Goal: Information Seeking & Learning: Learn about a topic

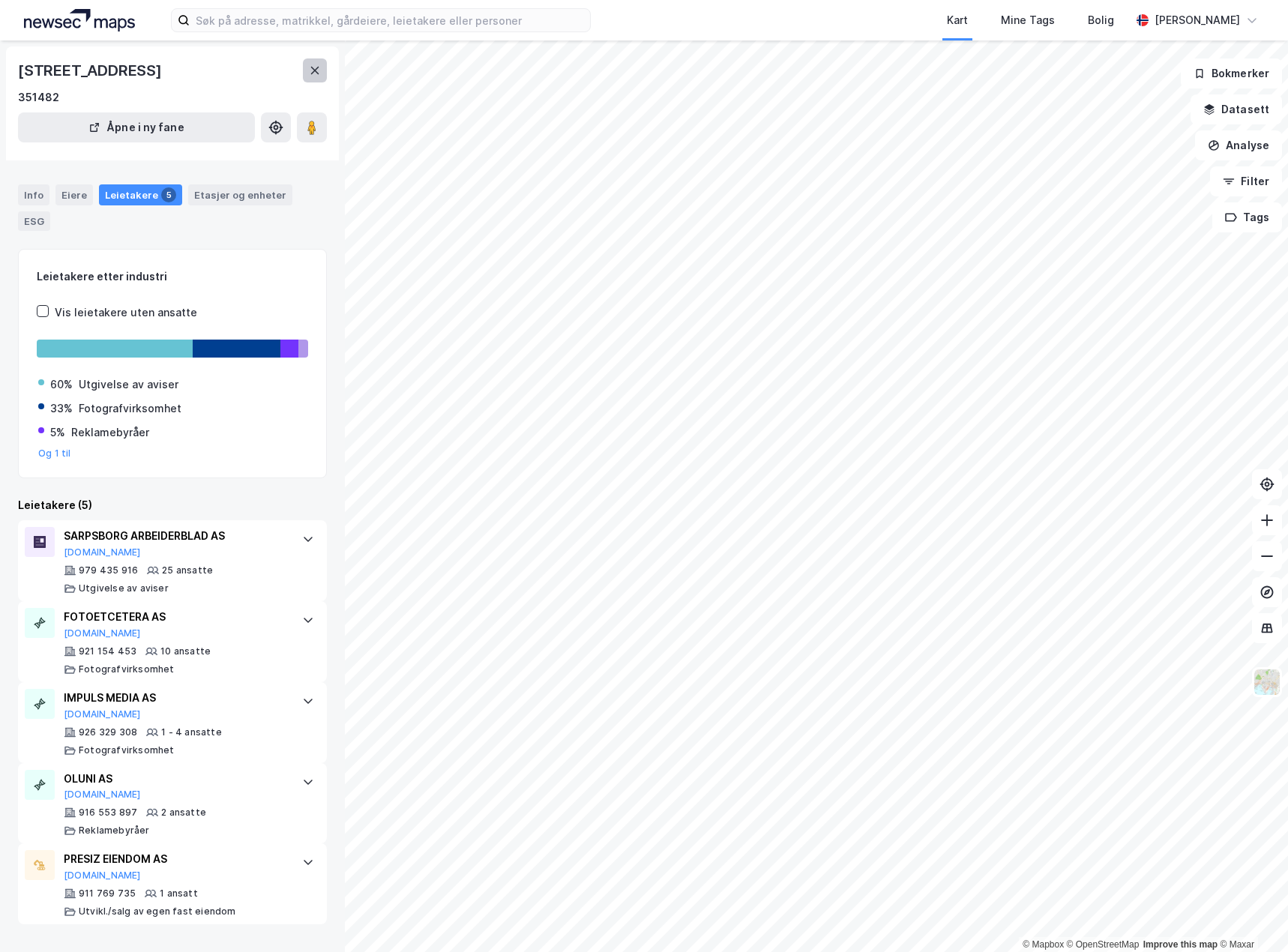
click at [316, 63] on button at bounding box center [315, 70] width 24 height 24
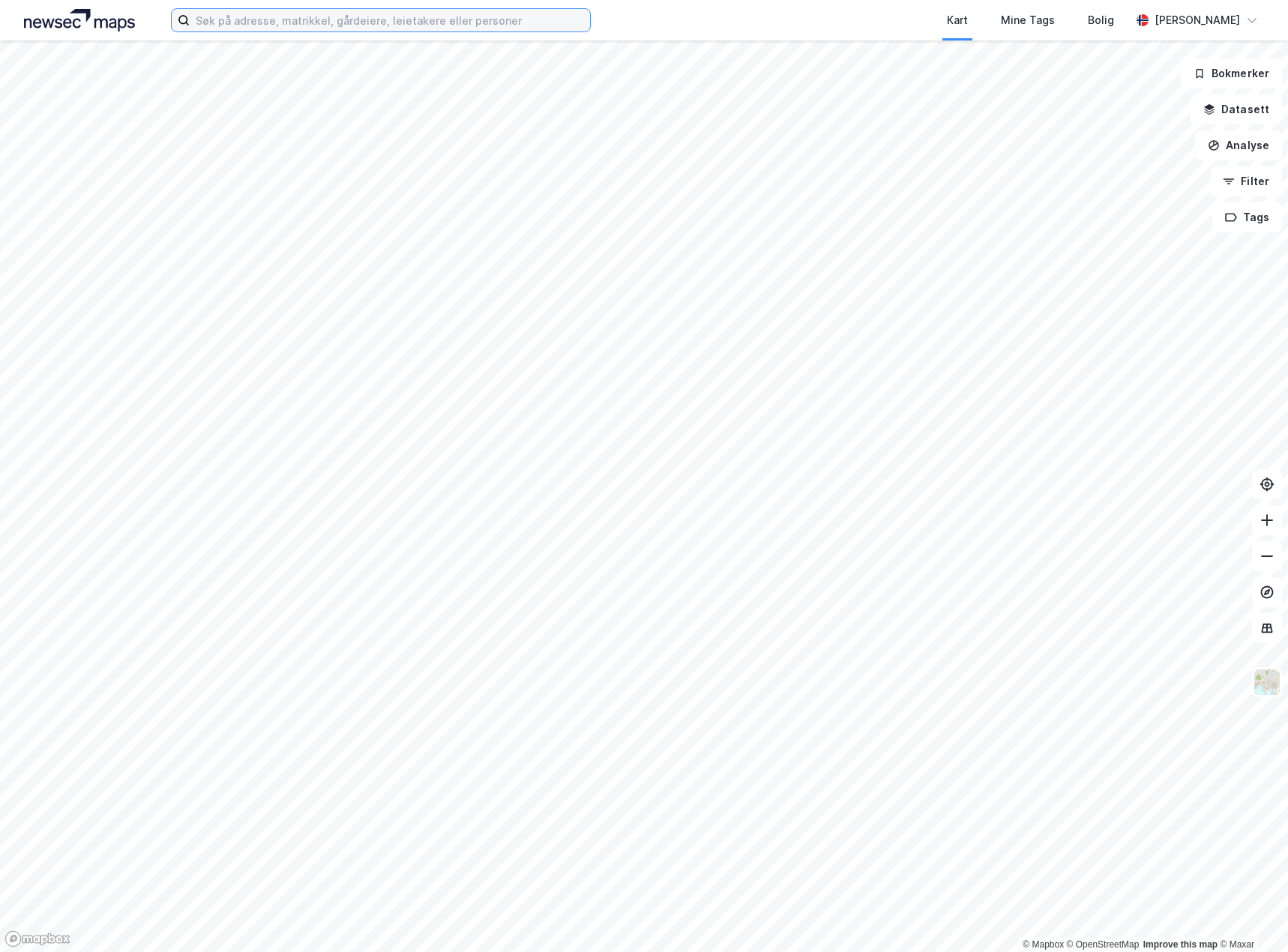
click at [287, 29] on input at bounding box center [390, 20] width 400 height 23
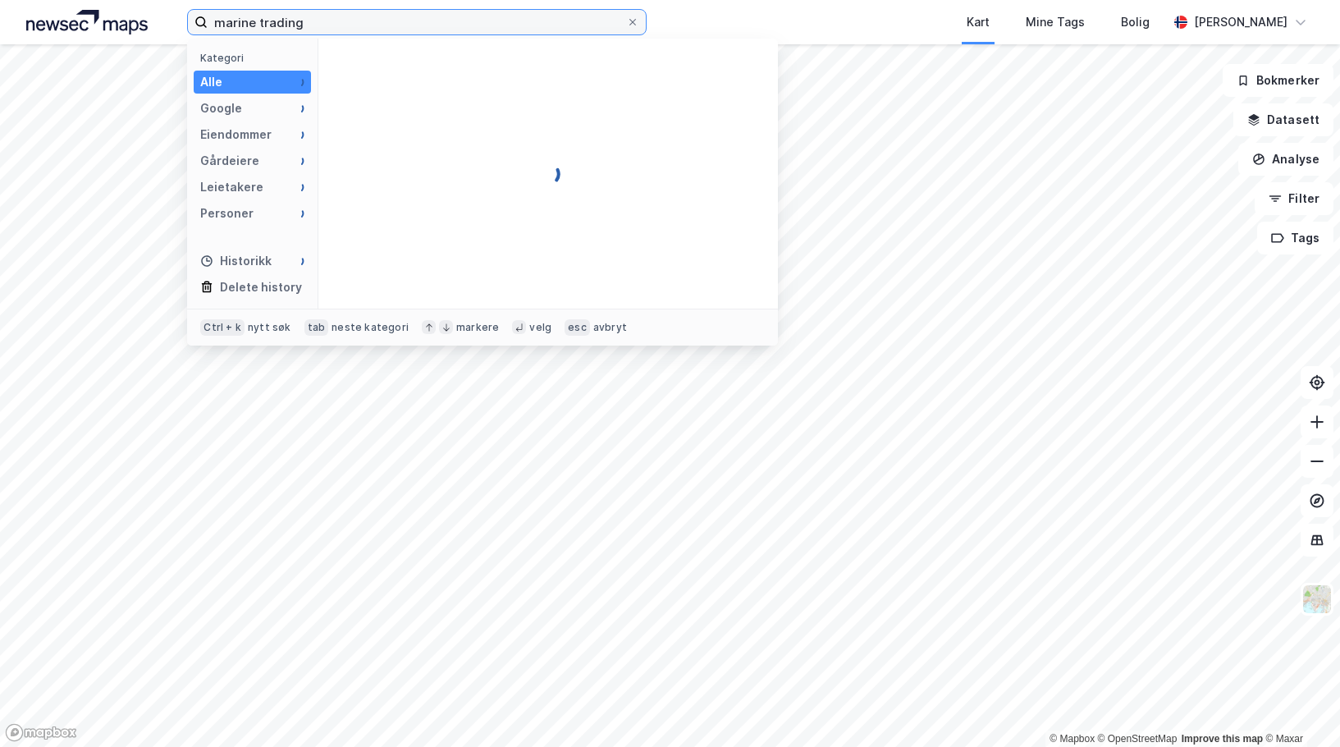
type input "marine trading"
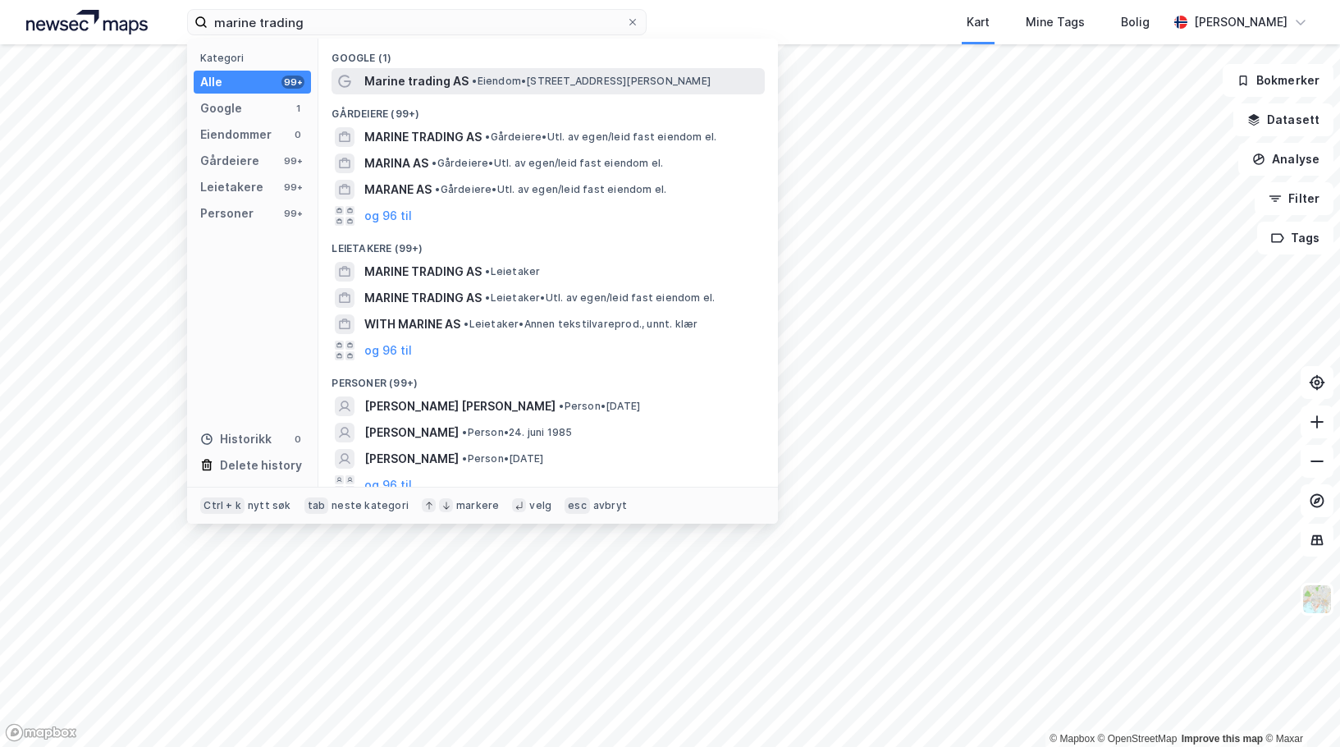
click at [410, 73] on span "Marine trading AS" at bounding box center [416, 81] width 104 height 20
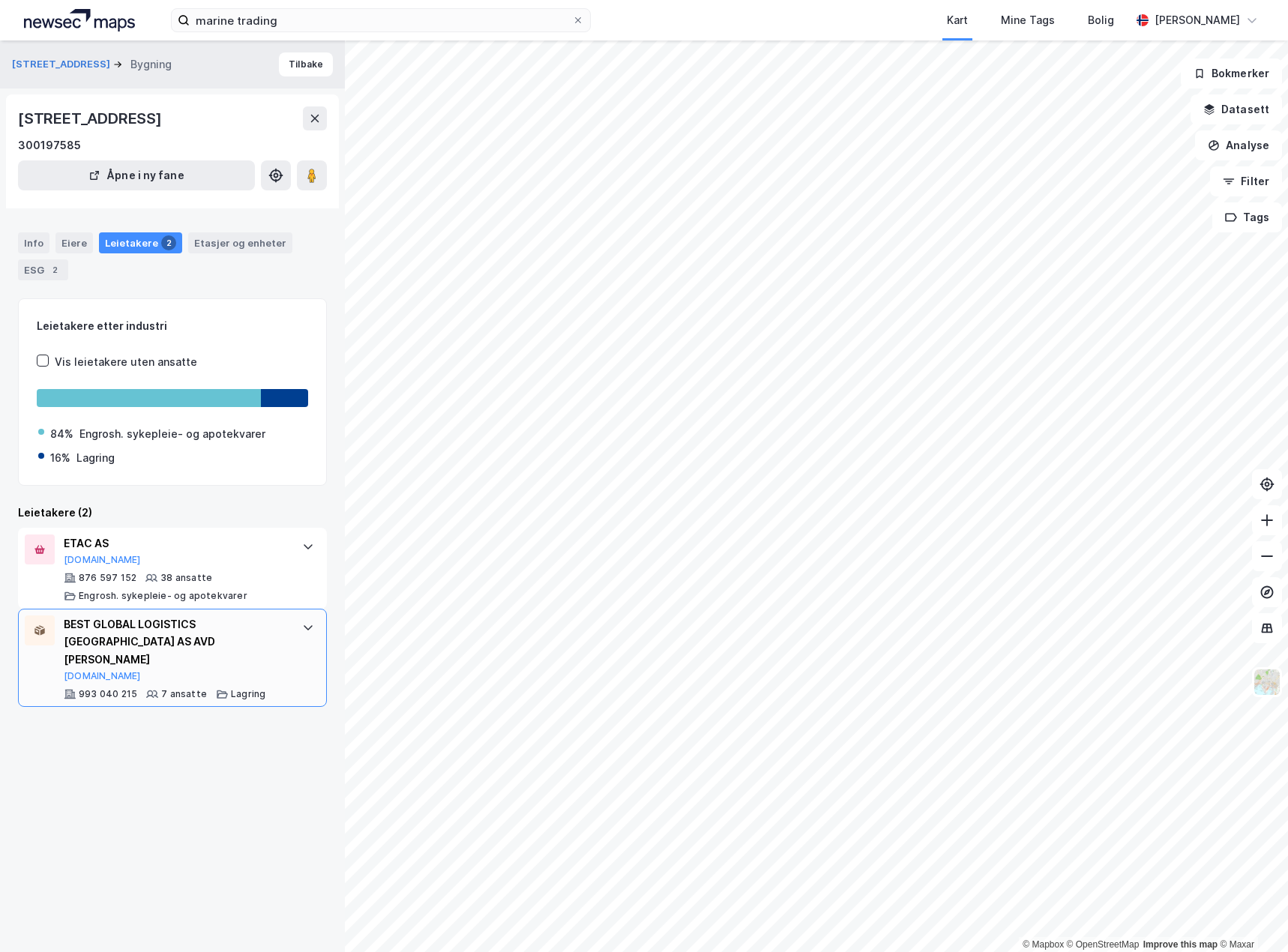
click at [304, 628] on div at bounding box center [308, 628] width 24 height 24
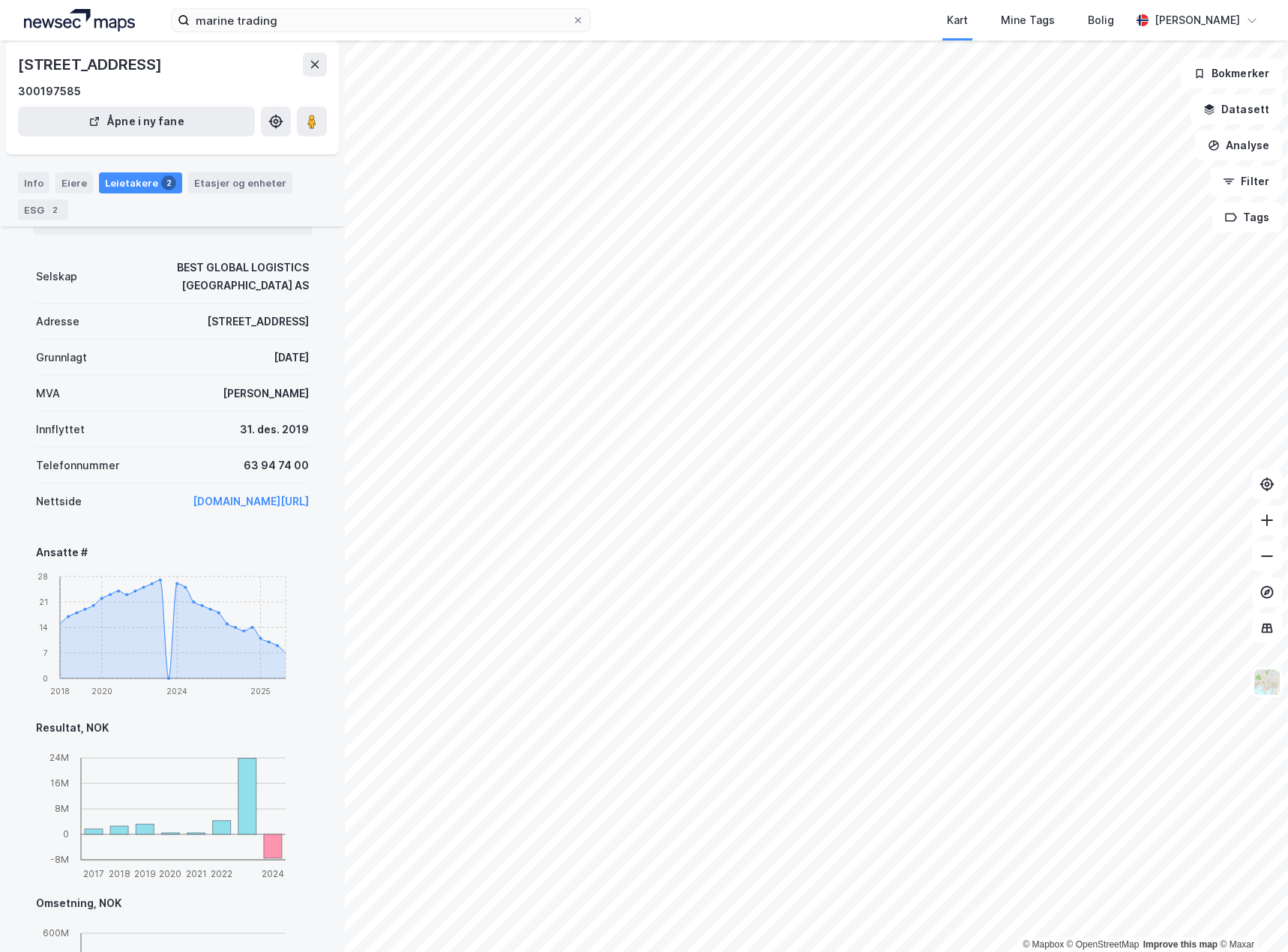
scroll to position [735, 0]
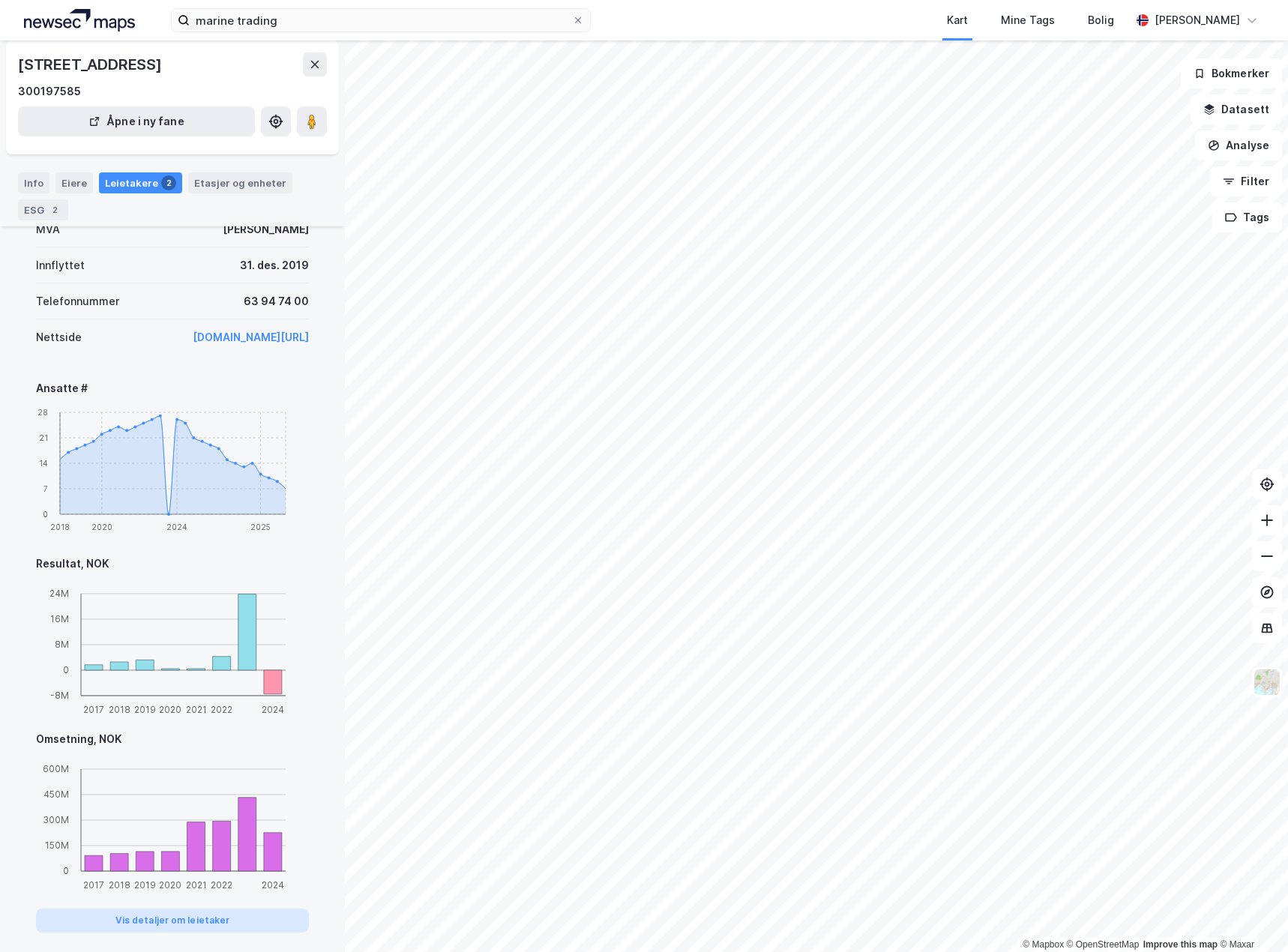
click at [194, 909] on button "Vis detaljer om leietaker" at bounding box center [172, 921] width 273 height 24
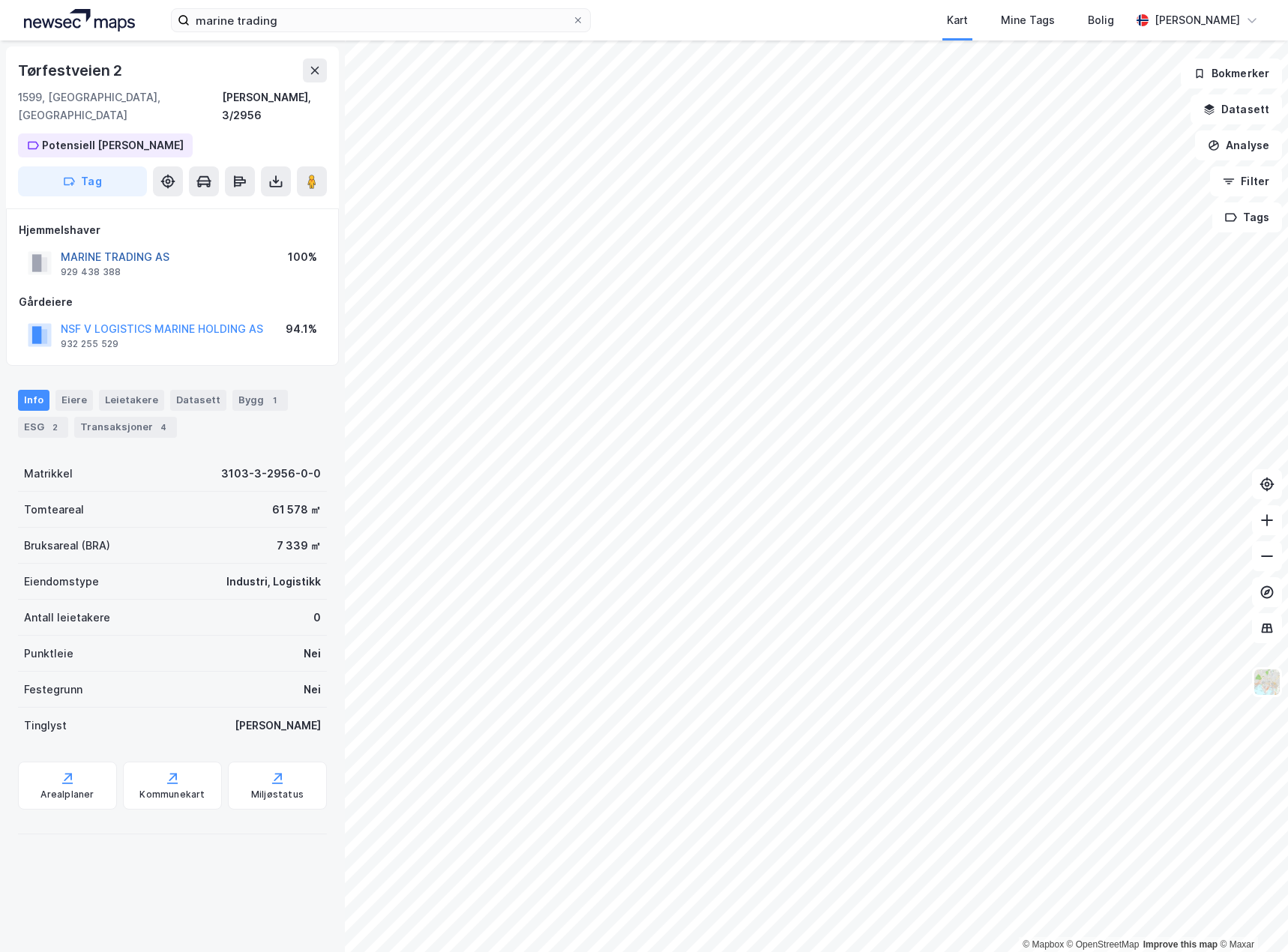
click at [0, 0] on button "MARINE TRADING AS" at bounding box center [0, 0] width 0 height 0
